Goal: Task Accomplishment & Management: Complete application form

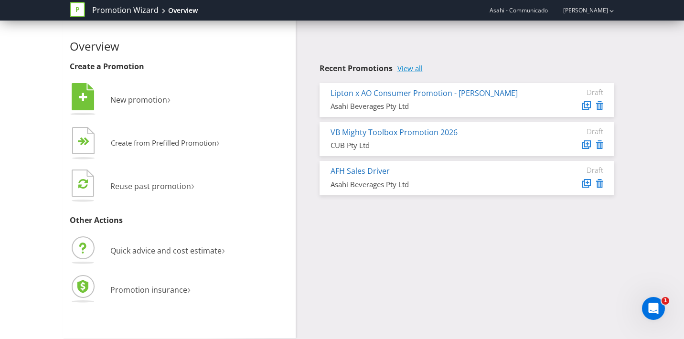
click at [407, 69] on link "View all" at bounding box center [409, 68] width 25 height 8
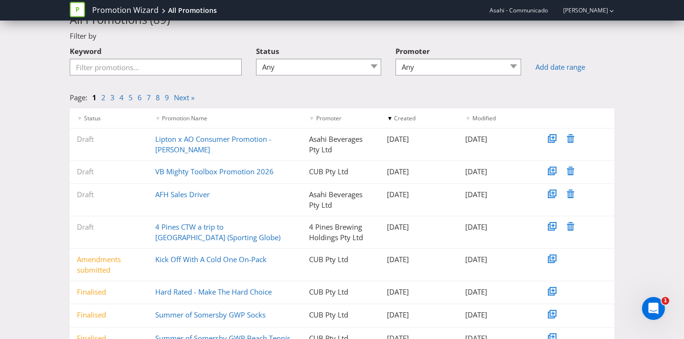
scroll to position [38, 0]
click at [191, 227] on link "4 Pines CTW a trip to [GEOGRAPHIC_DATA] (Sporting Globe)" at bounding box center [217, 231] width 125 height 20
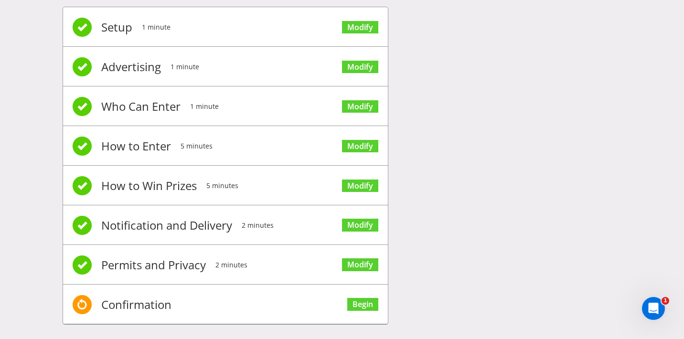
click at [360, 33] on span "Modify" at bounding box center [360, 26] width 36 height 38
click at [358, 23] on link "Modify" at bounding box center [360, 27] width 36 height 13
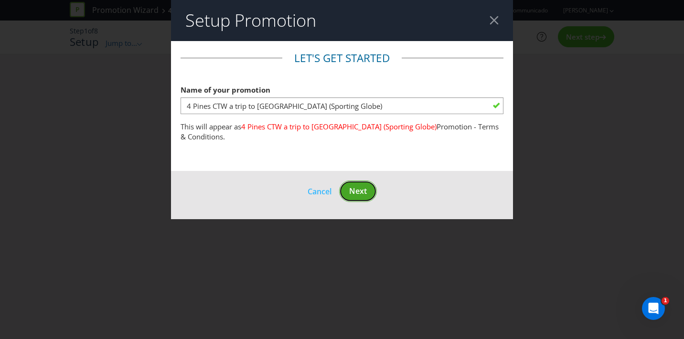
click at [370, 183] on button "Next" at bounding box center [358, 191] width 38 height 21
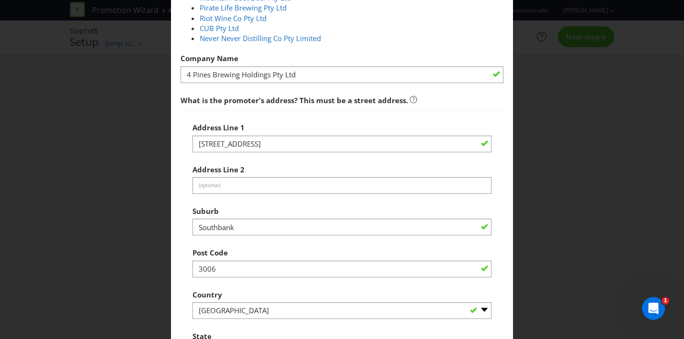
scroll to position [406, 0]
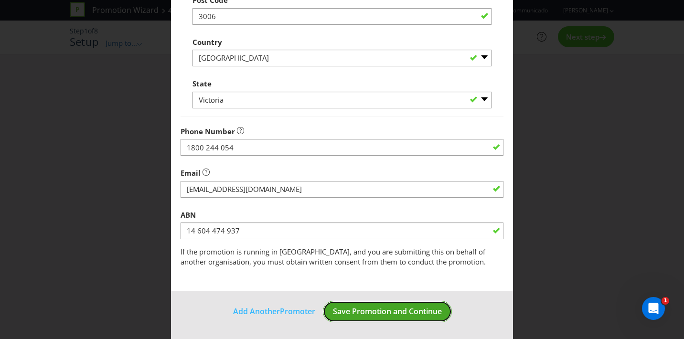
click at [387, 310] on span "Save Promotion and Continue" at bounding box center [387, 311] width 109 height 11
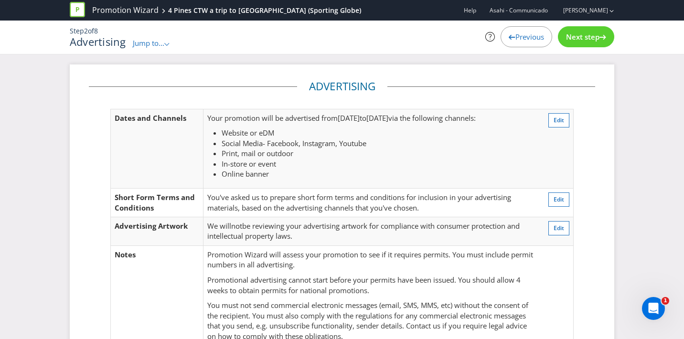
scroll to position [127, 0]
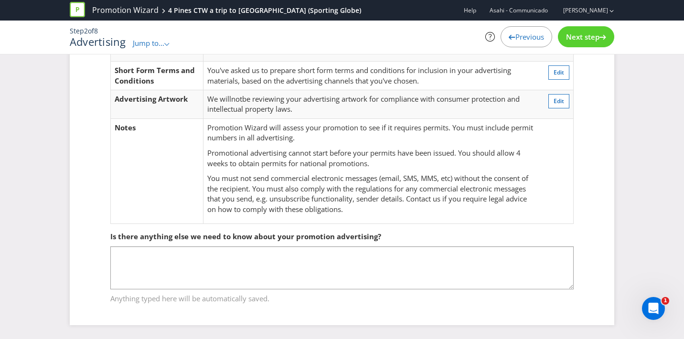
click at [582, 31] on div "Next step" at bounding box center [586, 36] width 56 height 21
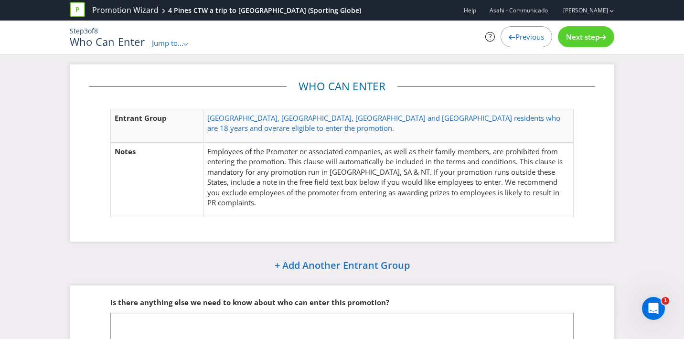
click at [575, 41] on span "Next step" at bounding box center [582, 37] width 33 height 10
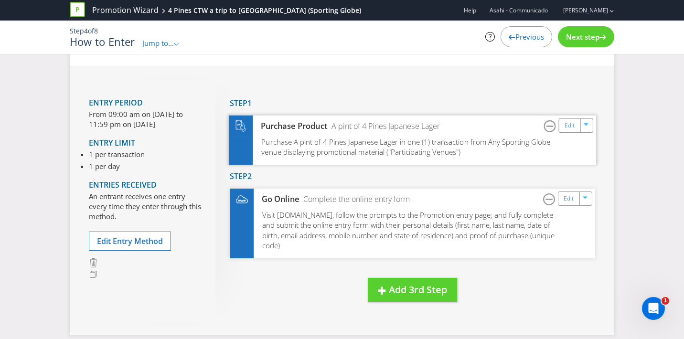
scroll to position [39, 0]
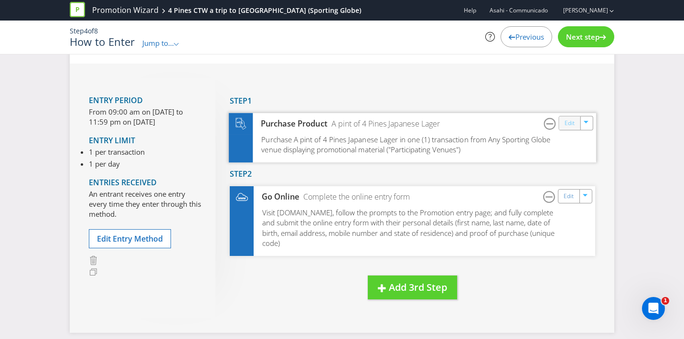
click at [568, 125] on link "Edit" at bounding box center [570, 123] width 10 height 11
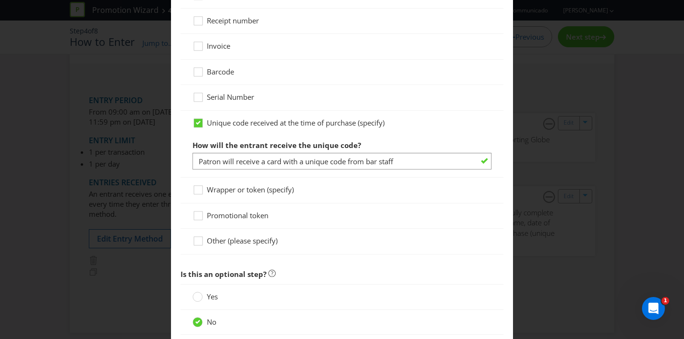
scroll to position [1145, 0]
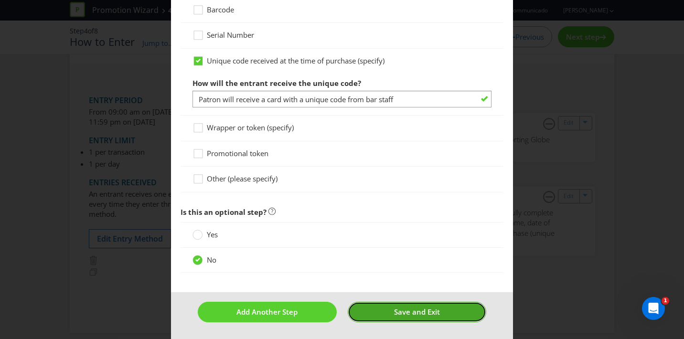
click at [409, 311] on span "Save and Exit" at bounding box center [417, 312] width 46 height 10
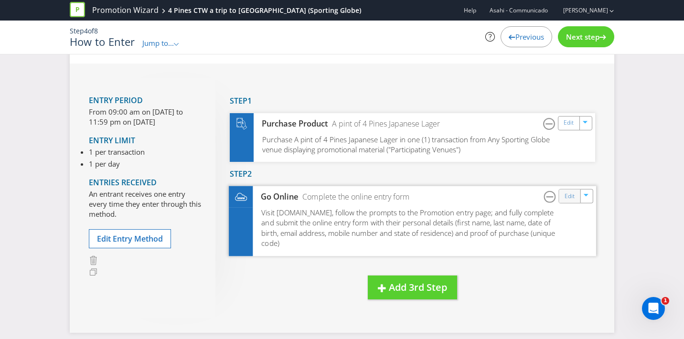
click at [563, 200] on div "Edit" at bounding box center [569, 196] width 21 height 13
click at [572, 196] on link "Edit" at bounding box center [570, 196] width 10 height 11
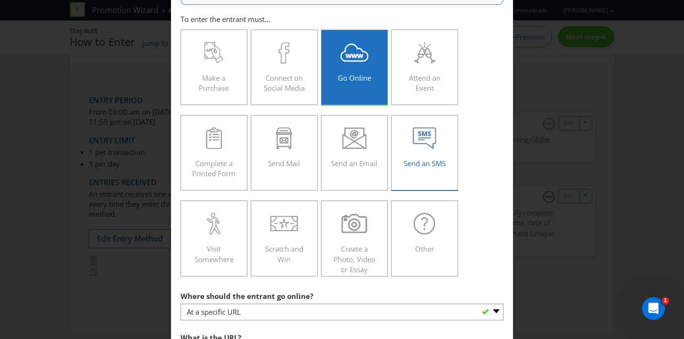
scroll to position [129, 0]
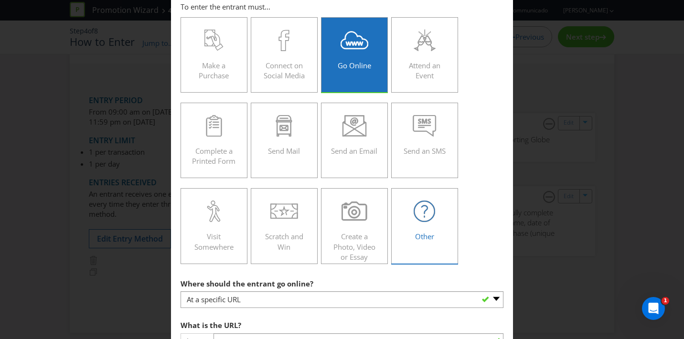
click at [412, 225] on div "Other" at bounding box center [424, 222] width 47 height 43
click at [0, 0] on input "Other" at bounding box center [0, 0] width 0 height 0
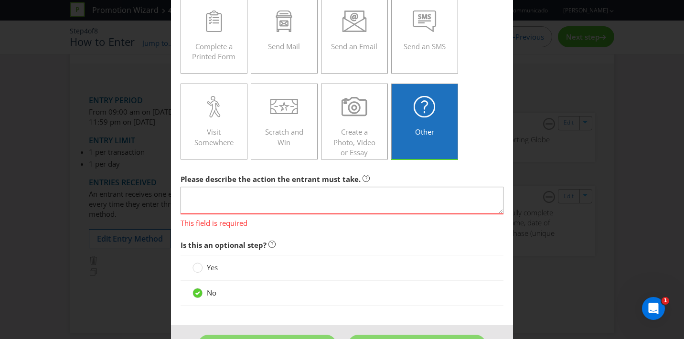
scroll to position [234, 0]
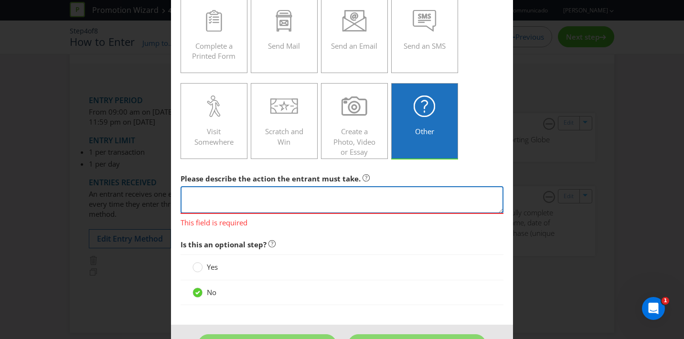
click at [327, 205] on textarea at bounding box center [342, 199] width 323 height 27
paste textarea "scan your members card and go into the draw"
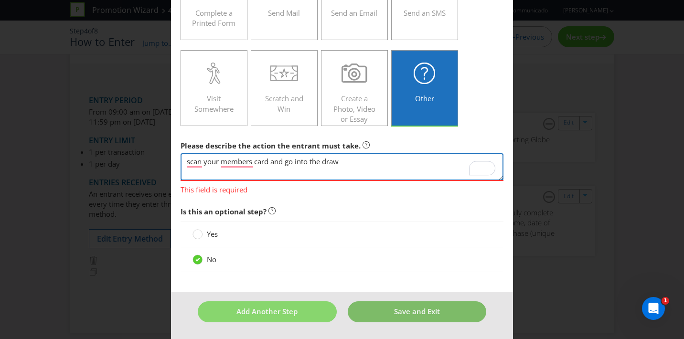
type textarea "scan your members card and go into the draw"
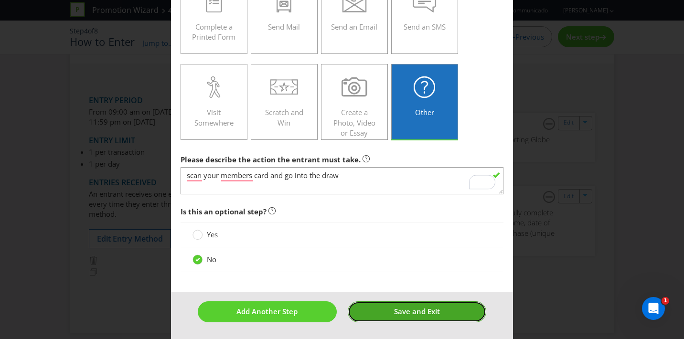
scroll to position [253, 0]
click at [406, 321] on button "Save and Exit" at bounding box center [417, 311] width 139 height 21
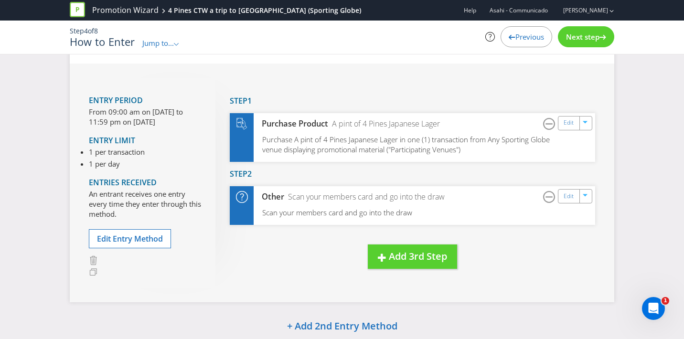
click at [578, 39] on span "Next step" at bounding box center [582, 37] width 33 height 10
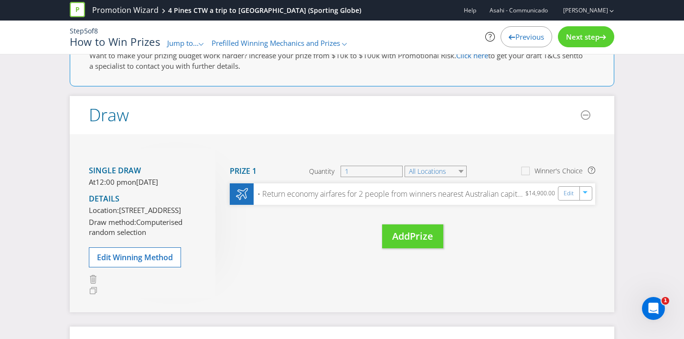
click at [584, 45] on div "Next step" at bounding box center [586, 36] width 56 height 21
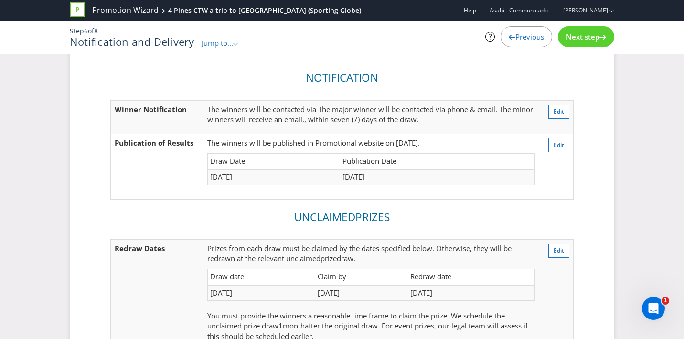
scroll to position [24, 0]
click at [520, 42] on div "Previous" at bounding box center [527, 36] width 52 height 21
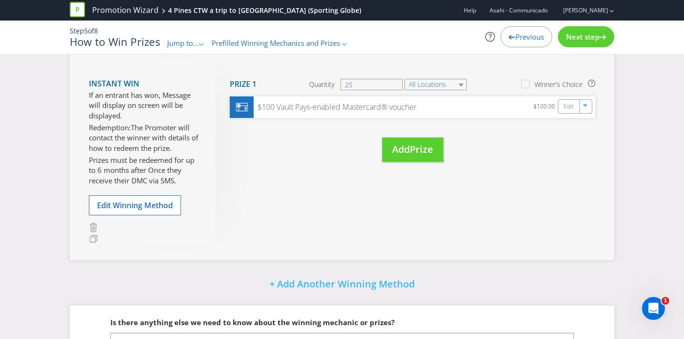
scroll to position [361, 0]
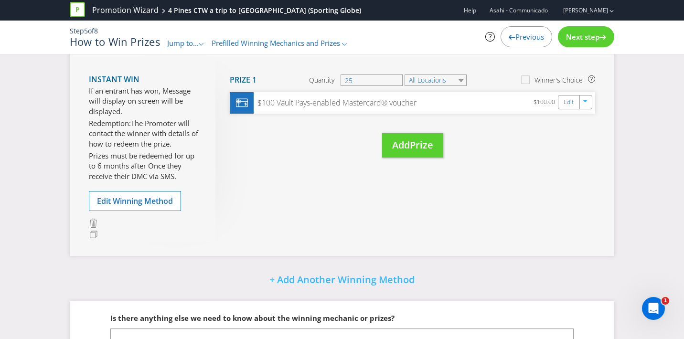
click at [591, 35] on span "Next step" at bounding box center [582, 37] width 33 height 10
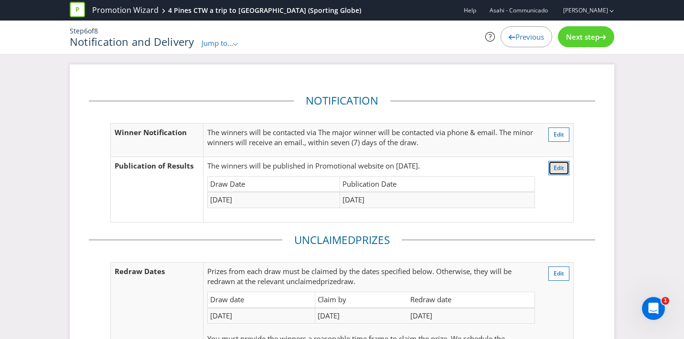
click at [557, 171] on span "Edit" at bounding box center [559, 168] width 11 height 8
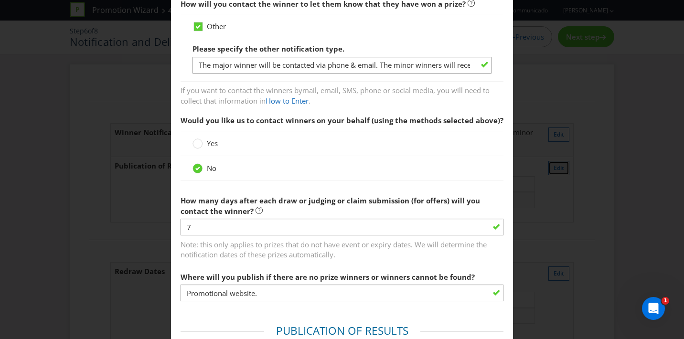
scroll to position [175, 0]
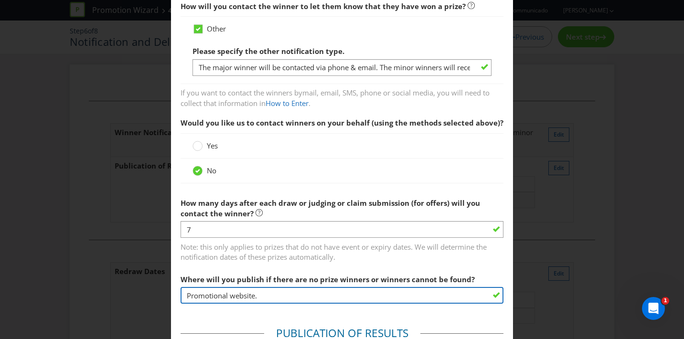
click at [272, 287] on input "Promotional website." at bounding box center [342, 295] width 323 height 17
drag, startPoint x: 272, startPoint y: 282, endPoint x: 153, endPoint y: 282, distance: 118.9
click at [153, 282] on div "Notification and Delivery Winner Notification You may be required to notify win…" at bounding box center [342, 169] width 684 height 339
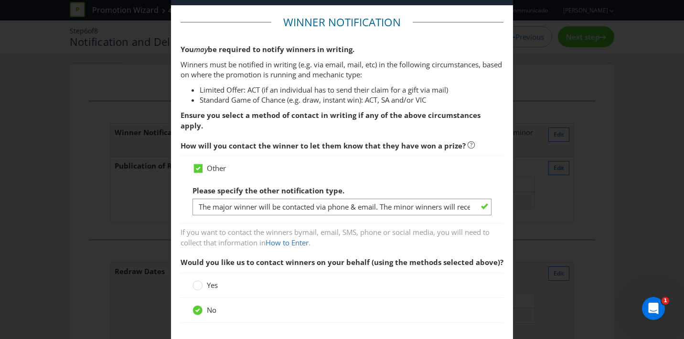
scroll to position [0, 0]
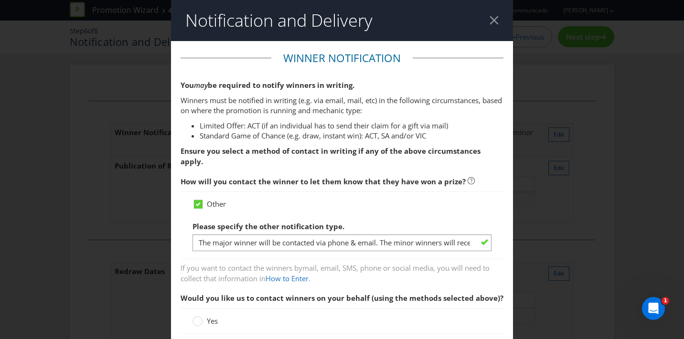
type input "cubprom"
click at [495, 15] on header "Notification and Delivery" at bounding box center [342, 20] width 342 height 41
click at [493, 21] on div at bounding box center [494, 20] width 9 height 9
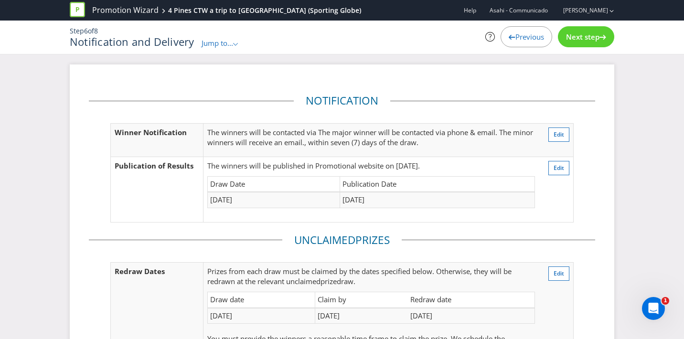
click at [518, 33] on span "Previous" at bounding box center [529, 37] width 29 height 10
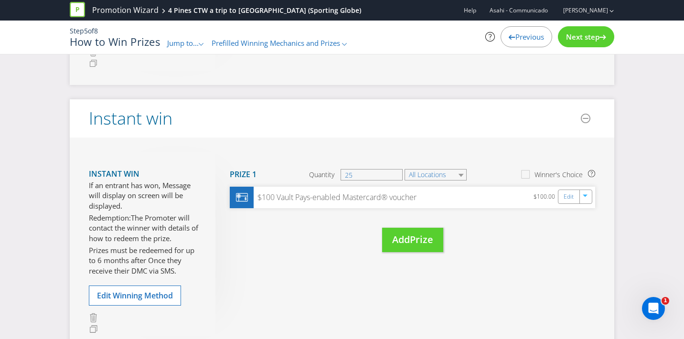
scroll to position [267, 0]
click at [589, 43] on div "Next step" at bounding box center [586, 36] width 56 height 21
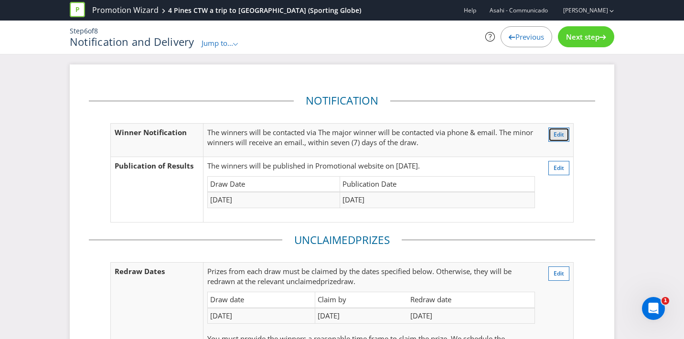
click at [557, 133] on span "Edit" at bounding box center [559, 134] width 11 height 8
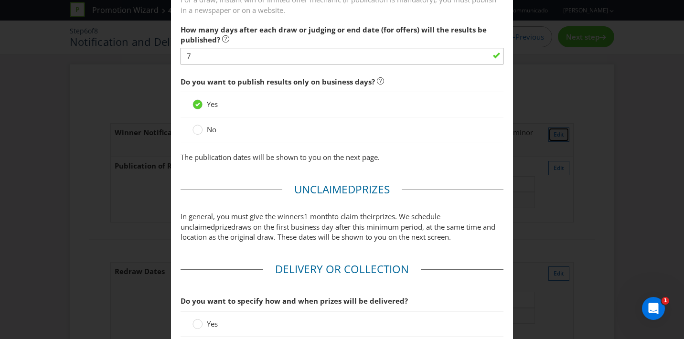
scroll to position [814, 0]
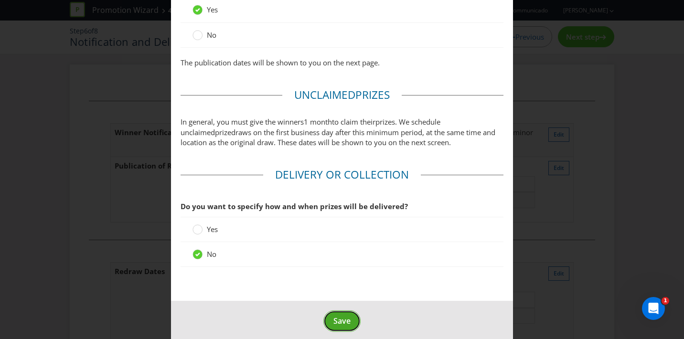
click at [334, 316] on span "Save" at bounding box center [341, 321] width 17 height 11
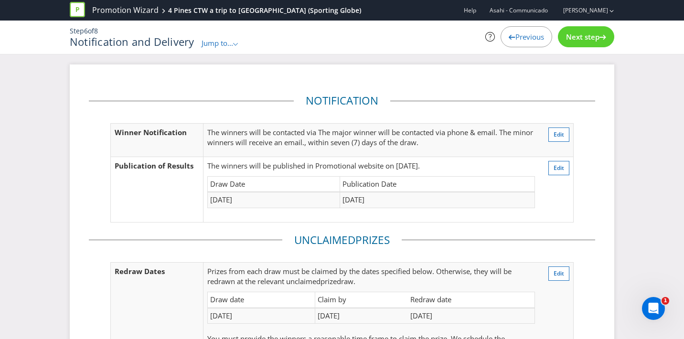
click at [522, 40] on span "Previous" at bounding box center [529, 37] width 29 height 10
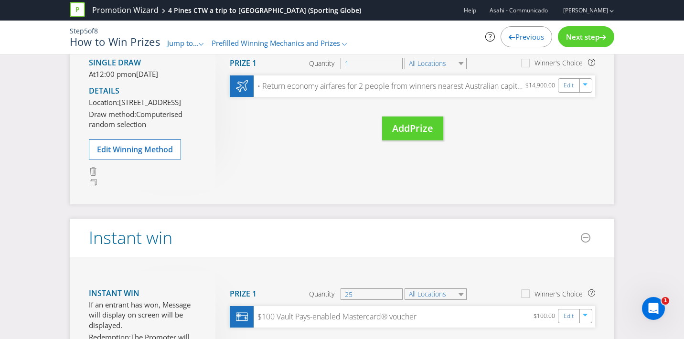
scroll to position [144, 0]
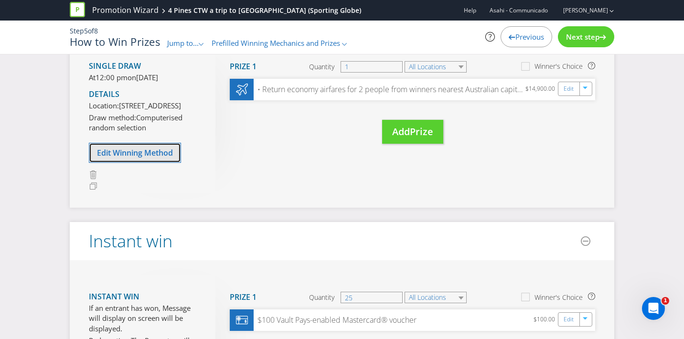
click at [152, 158] on span "Edit Winning Method" at bounding box center [135, 153] width 76 height 11
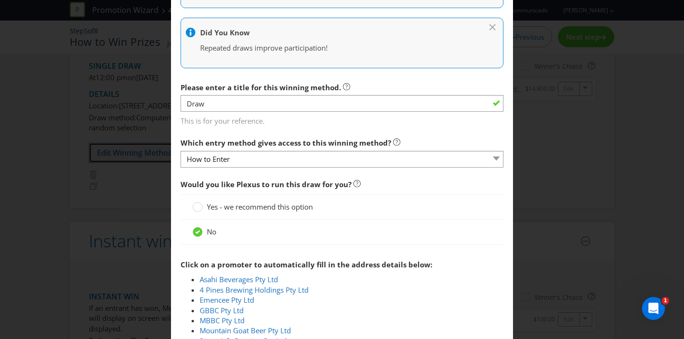
scroll to position [293, 0]
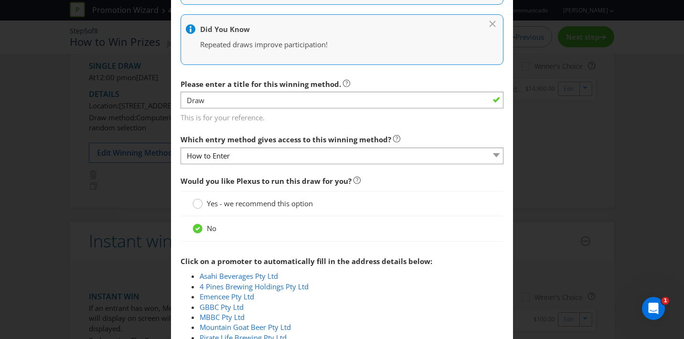
click at [198, 203] on div at bounding box center [197, 200] width 5 height 5
click at [0, 0] on input "Yes - we recommend this option" at bounding box center [0, 0] width 0 height 0
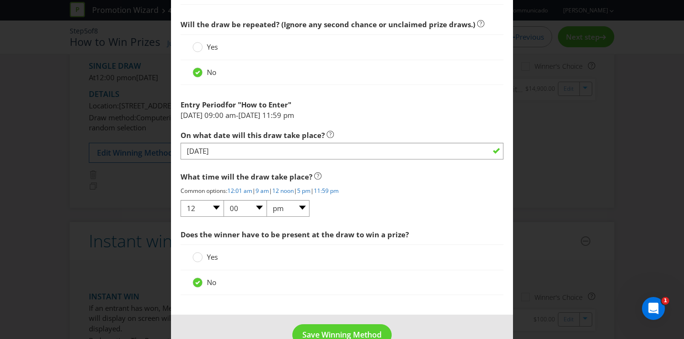
scroll to position [535, 0]
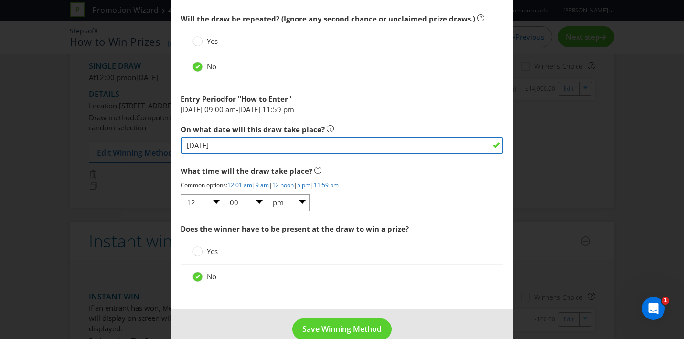
click at [196, 145] on input "[DATE]" at bounding box center [342, 145] width 323 height 17
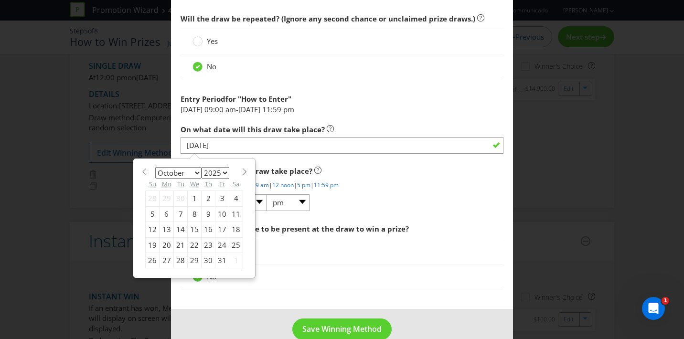
click at [241, 171] on span at bounding box center [244, 171] width 7 height 7
select select "10"
click at [154, 214] on div "2" at bounding box center [153, 213] width 14 height 15
type input "[DATE]"
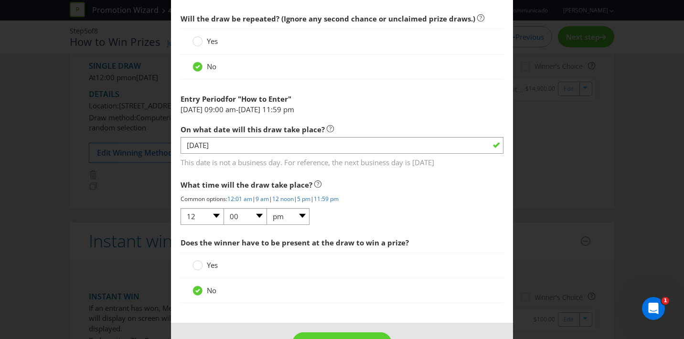
scroll to position [567, 0]
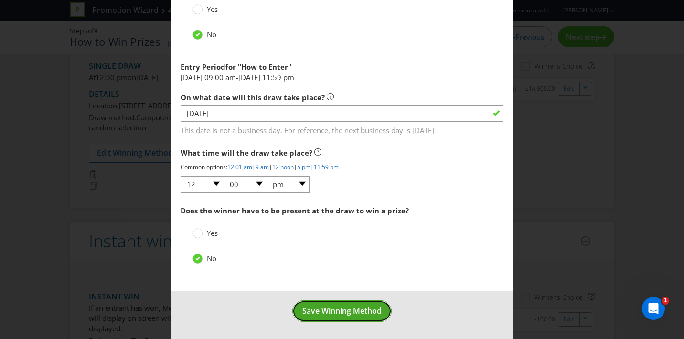
click at [324, 306] on span "Save Winning Method" at bounding box center [341, 311] width 79 height 11
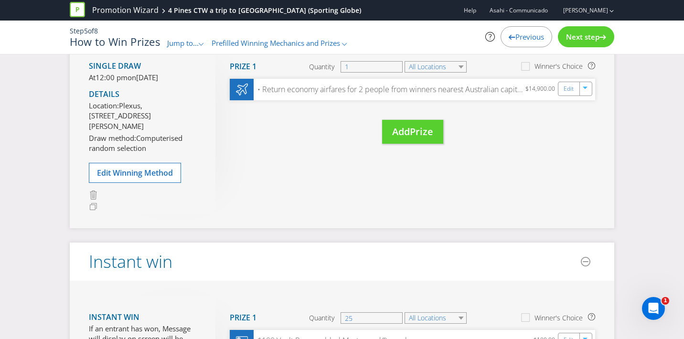
click at [580, 43] on div "Next step" at bounding box center [586, 36] width 56 height 21
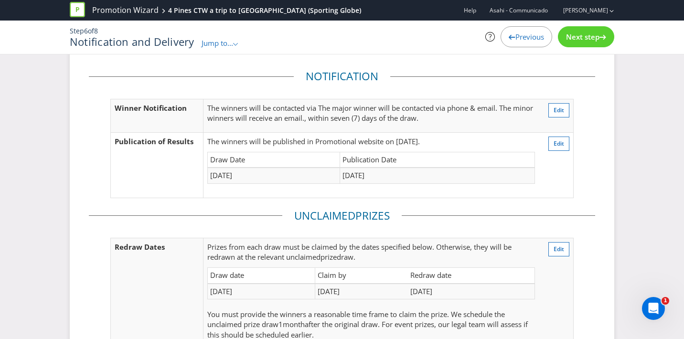
scroll to position [14, 0]
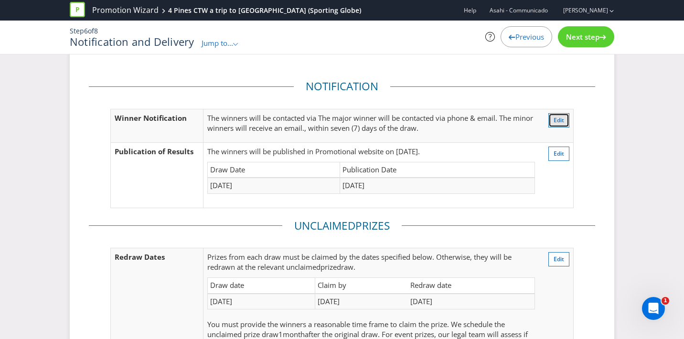
click at [559, 118] on span "Edit" at bounding box center [559, 120] width 11 height 8
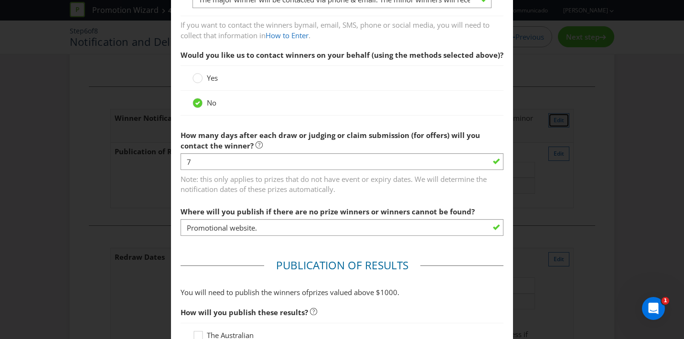
scroll to position [245, 0]
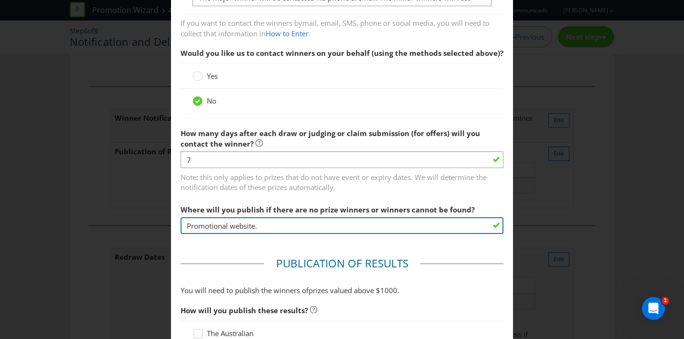
click at [291, 221] on input "Promotional website." at bounding box center [342, 225] width 323 height 17
drag, startPoint x: 276, startPoint y: 216, endPoint x: 165, endPoint y: 215, distance: 110.8
click at [165, 215] on div "Notification and Delivery Winner Notification You may be required to notify win…" at bounding box center [342, 169] width 684 height 339
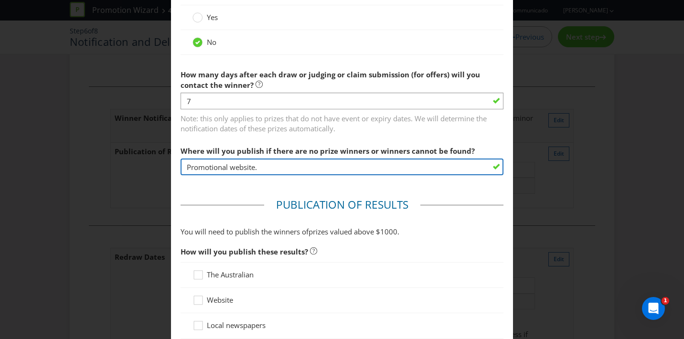
scroll to position [303, 0]
click at [283, 161] on input "Promotional website." at bounding box center [342, 167] width 323 height 17
drag, startPoint x: 282, startPoint y: 159, endPoint x: 144, endPoint y: 155, distance: 138.6
click at [144, 155] on div "Notification and Delivery Winner Notification You may be required to notify win…" at bounding box center [342, 169] width 684 height 339
type input "c"
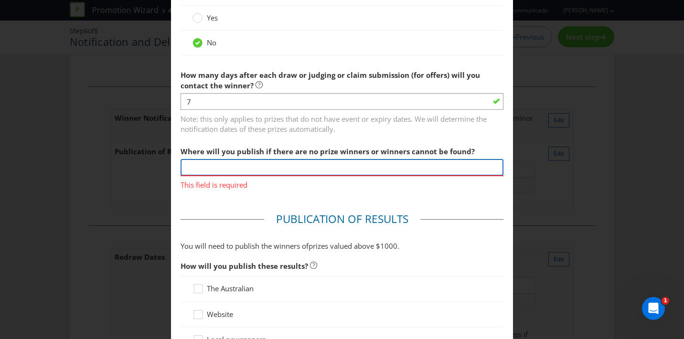
click at [290, 159] on input "text" at bounding box center [342, 167] width 323 height 17
paste input "[URL][DOMAIN_NAME]"
type input "[URL][DOMAIN_NAME]"
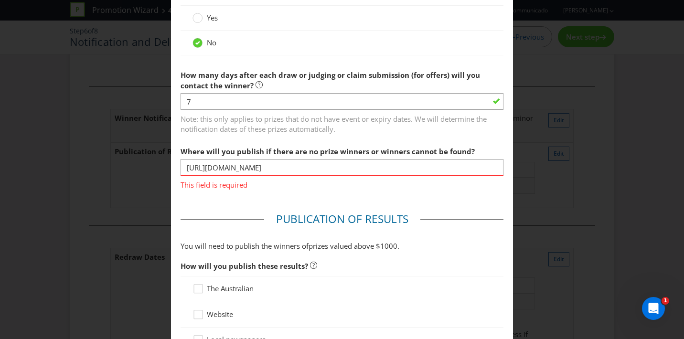
click at [344, 186] on main "Winner Notification You may be required to notify winners in writing. Winners m…" at bounding box center [342, 282] width 342 height 1088
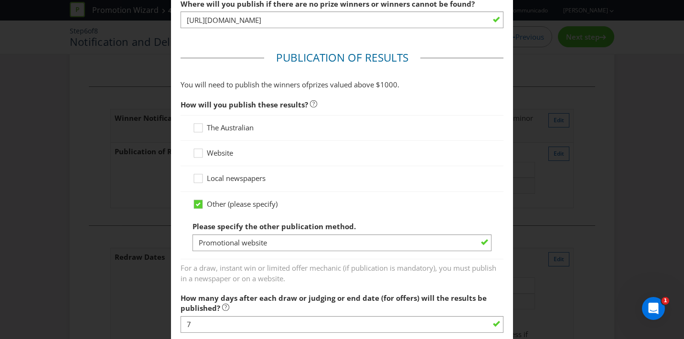
scroll to position [456, 0]
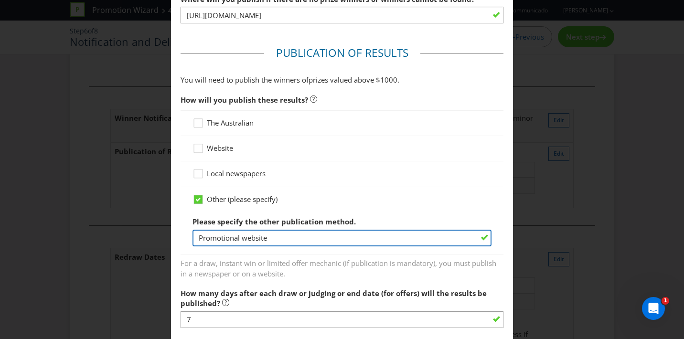
drag, startPoint x: 286, startPoint y: 229, endPoint x: 156, endPoint y: 228, distance: 129.9
click at [156, 228] on div "Notification and Delivery Winner Notification You may be required to notify win…" at bounding box center [342, 169] width 684 height 339
paste input "[URL][DOMAIN_NAME]"
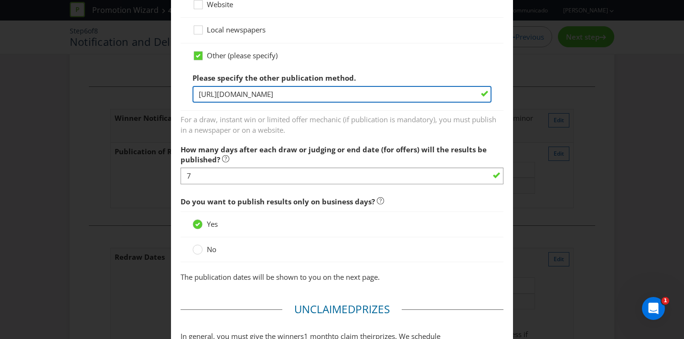
scroll to position [603, 0]
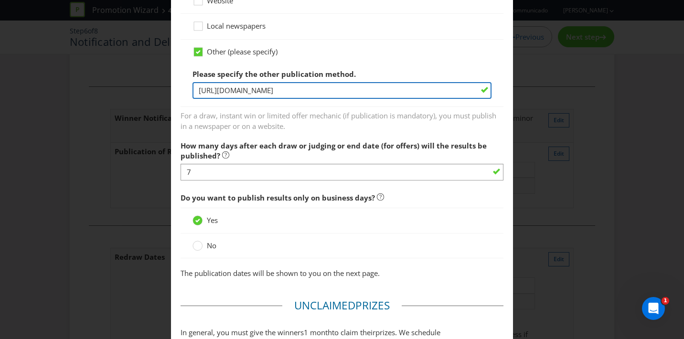
type input "[URL][DOMAIN_NAME]"
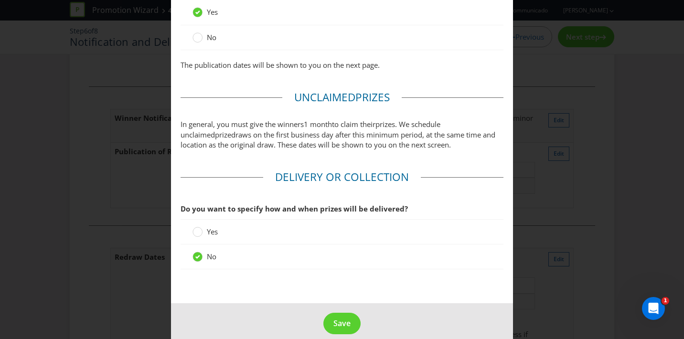
scroll to position [814, 0]
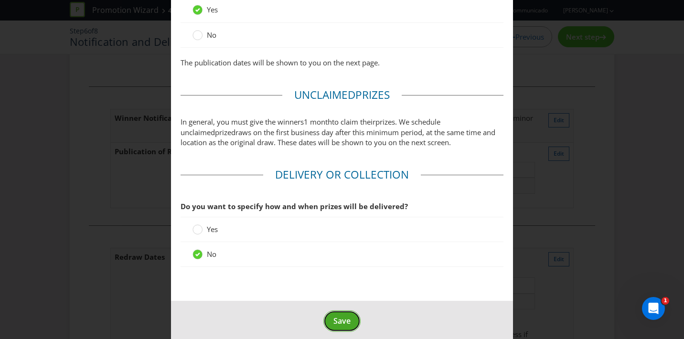
click at [346, 316] on span "Save" at bounding box center [341, 321] width 17 height 11
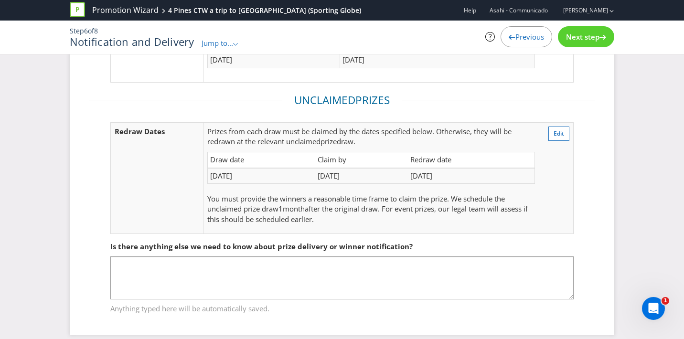
scroll to position [150, 0]
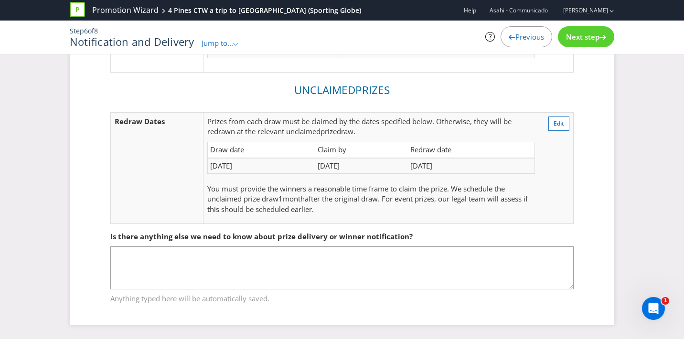
click at [598, 38] on span "Next step" at bounding box center [582, 37] width 33 height 10
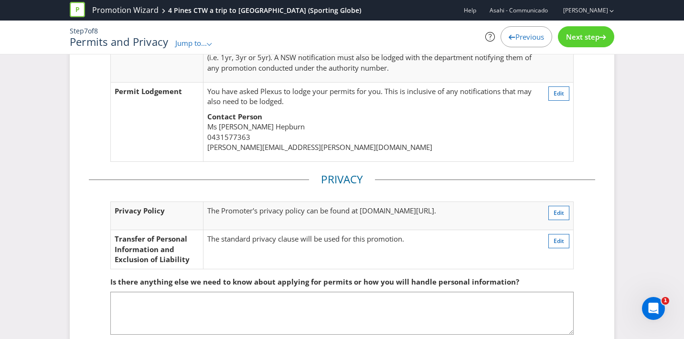
scroll to position [195, 0]
click at [592, 36] on span "Next step" at bounding box center [582, 37] width 33 height 10
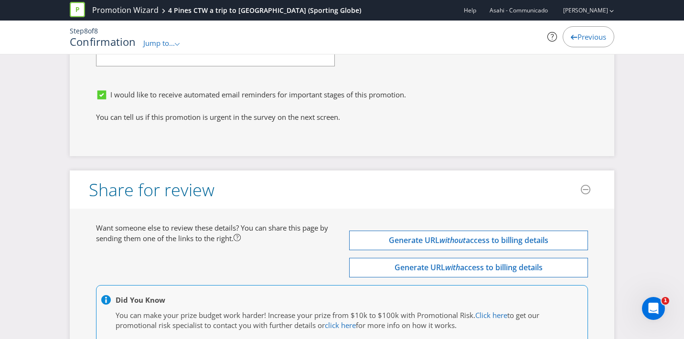
scroll to position [3662, 0]
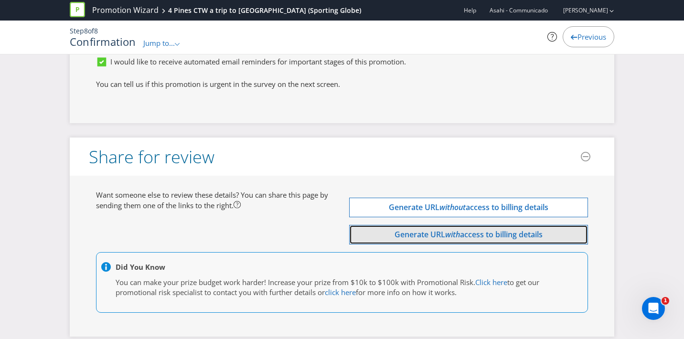
click at [470, 229] on span "access to billing details" at bounding box center [501, 234] width 83 height 11
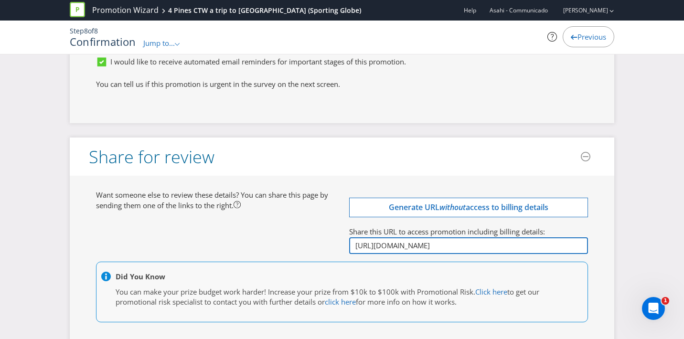
click at [383, 237] on input "[URL][DOMAIN_NAME]" at bounding box center [468, 245] width 239 height 17
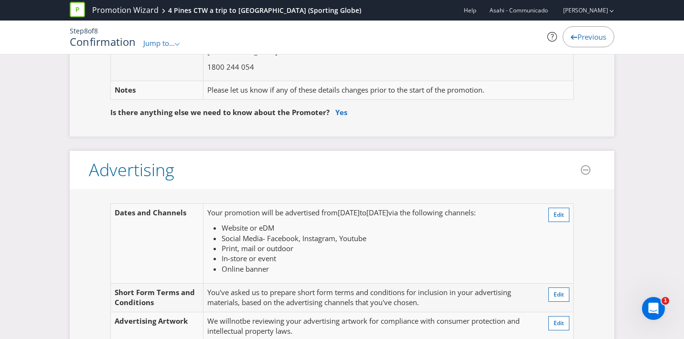
scroll to position [147, 0]
